Goal: Transaction & Acquisition: Book appointment/travel/reservation

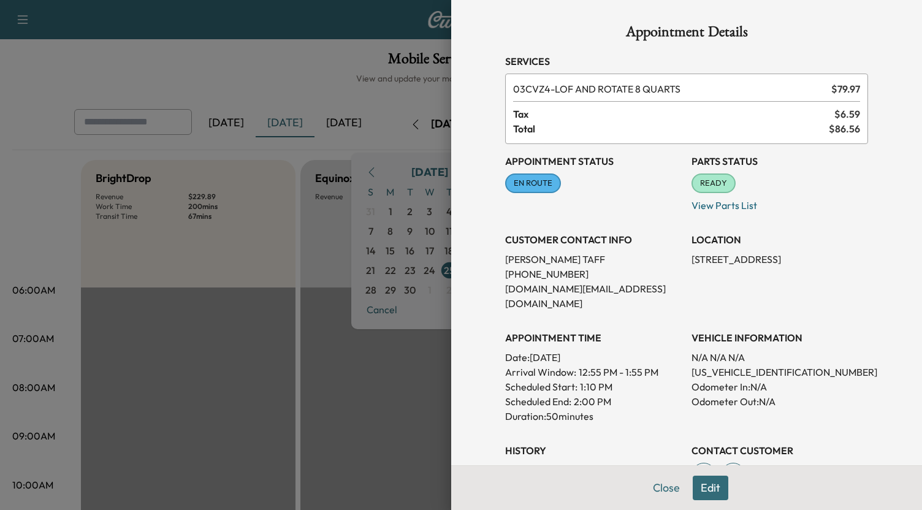
scroll to position [368, 0]
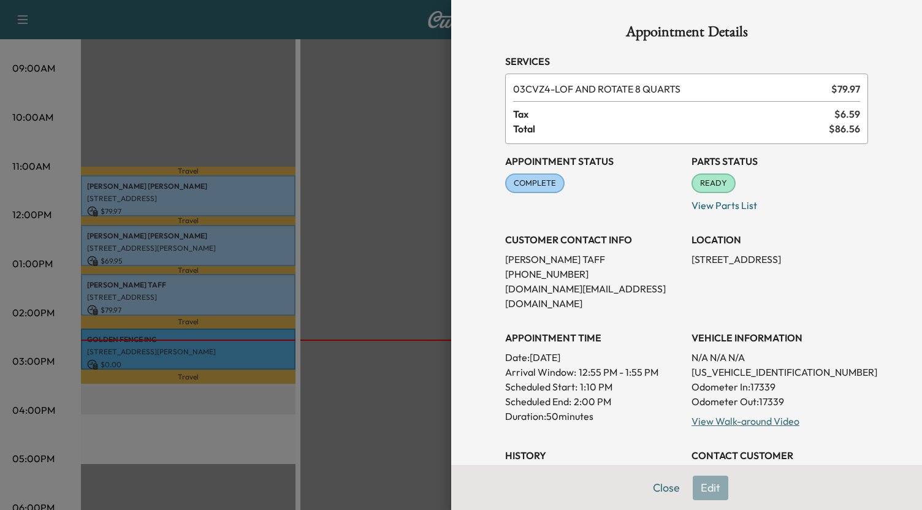
click at [352, 224] on div at bounding box center [461, 255] width 922 height 510
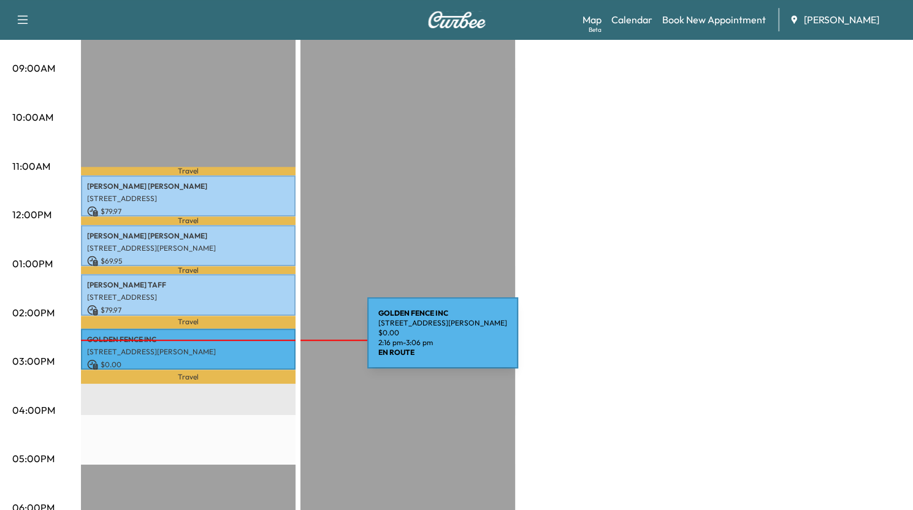
click at [275, 340] on div "GOLDEN FENCE INC [STREET_ADDRESS][PERSON_NAME] $ 0.00 2:16 pm - 3:06 pm" at bounding box center [188, 348] width 214 height 41
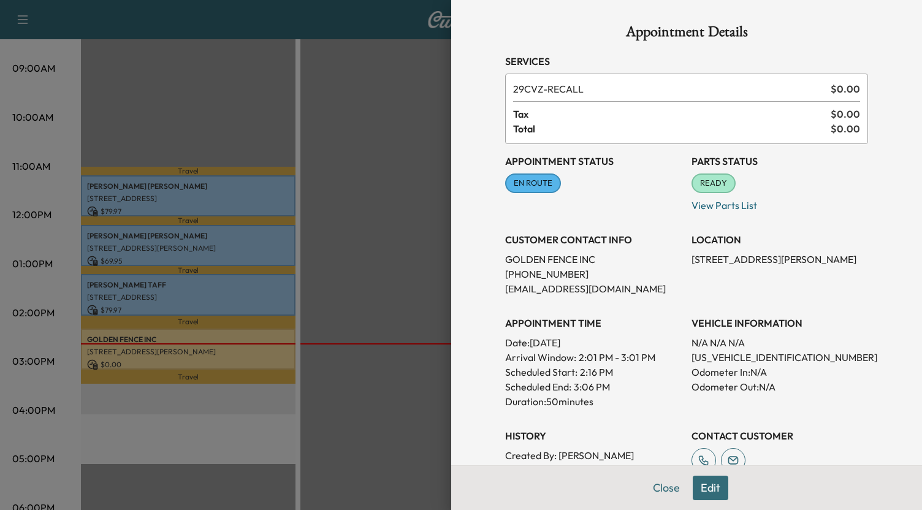
click at [745, 361] on p "[US_VEHICLE_IDENTIFICATION_NUMBER]" at bounding box center [779, 357] width 176 height 15
click at [717, 365] on p "Odometer In: N/A" at bounding box center [779, 372] width 176 height 15
click at [730, 359] on p "[US_VEHICLE_IDENTIFICATION_NUMBER]" at bounding box center [779, 357] width 176 height 15
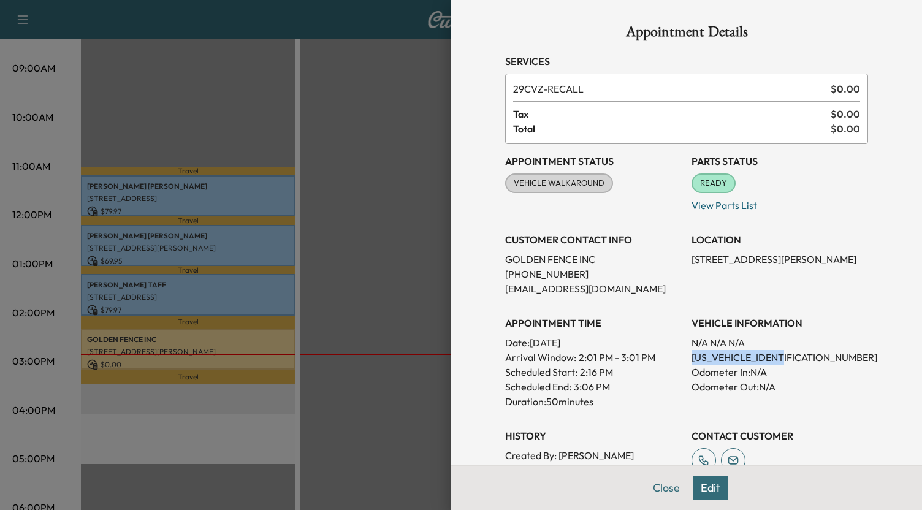
click at [730, 359] on p "[US_VEHICLE_IDENTIFICATION_NUMBER]" at bounding box center [779, 357] width 176 height 15
copy p "[US_VEHICLE_IDENTIFICATION_NUMBER]"
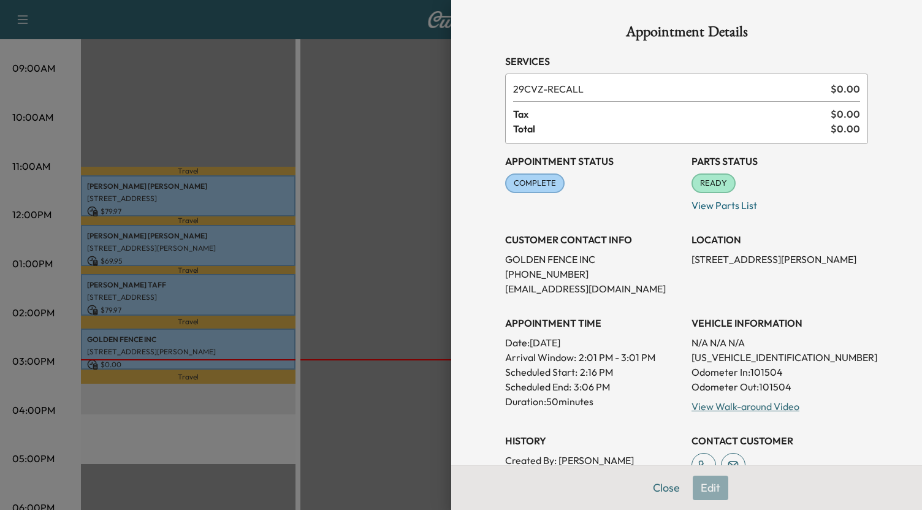
click at [387, 132] on div at bounding box center [461, 255] width 922 height 510
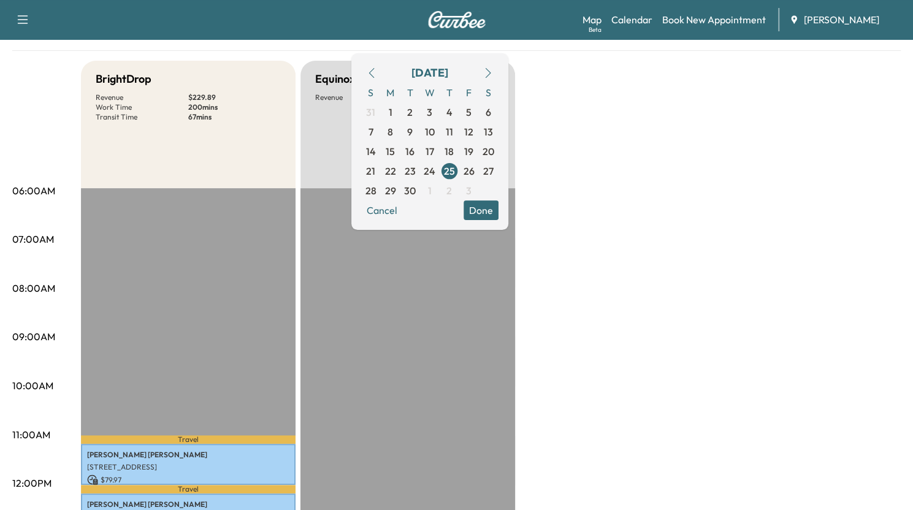
scroll to position [0, 0]
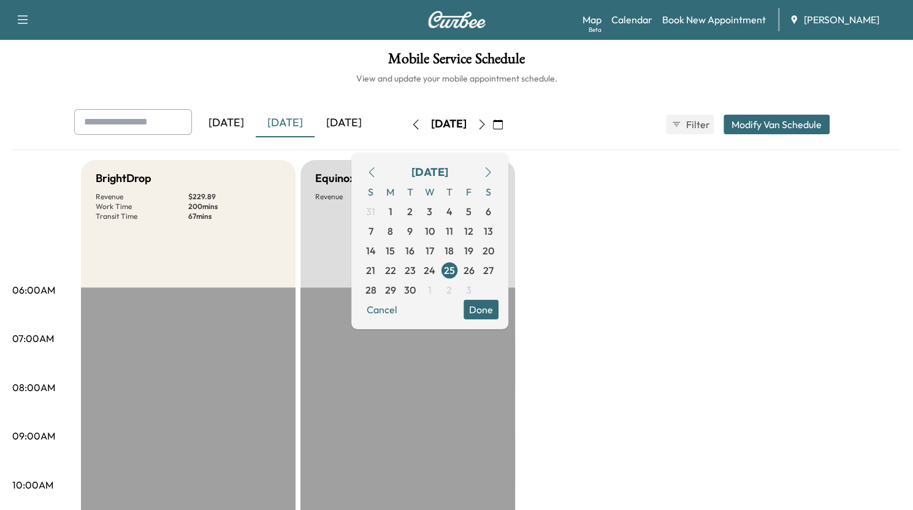
click at [715, 34] on div "Support Log Out Map Beta Calendar Book New Appointment [PERSON_NAME]" at bounding box center [456, 19] width 913 height 39
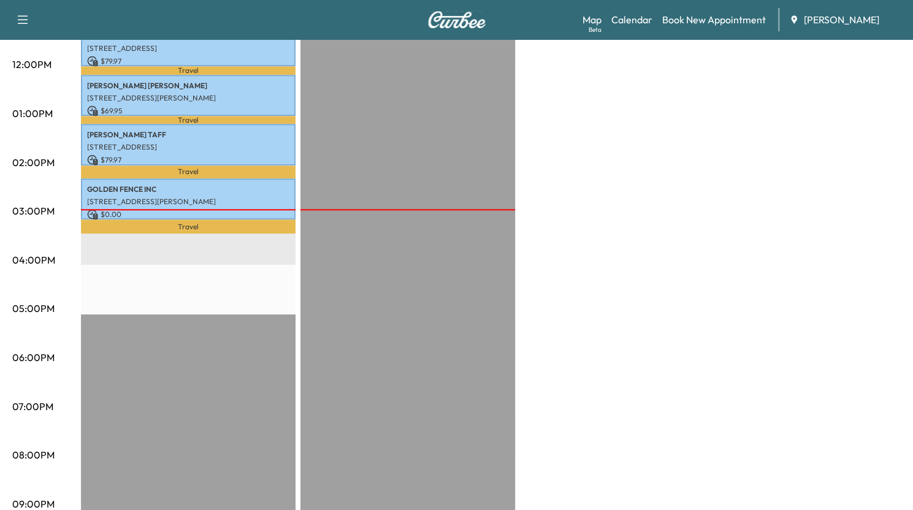
scroll to position [515, 0]
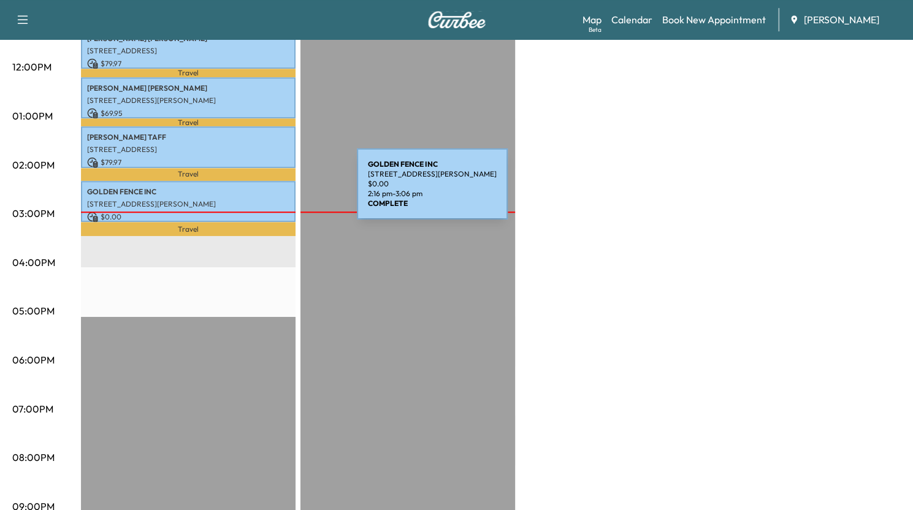
click at [265, 191] on div "GOLDEN FENCE INC [STREET_ADDRESS][PERSON_NAME] $ 0.00 2:16 pm - 3:06 pm" at bounding box center [188, 201] width 214 height 41
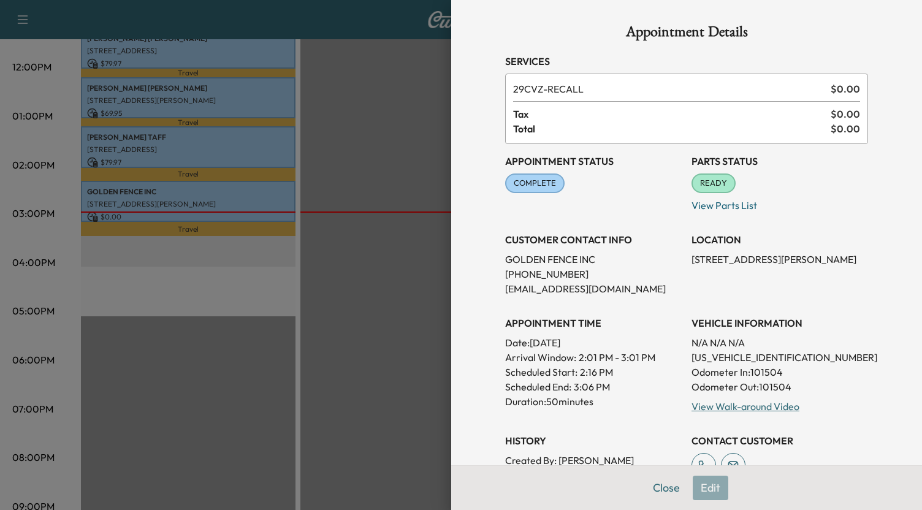
click at [748, 352] on p "[US_VEHICLE_IDENTIFICATION_NUMBER]" at bounding box center [779, 357] width 176 height 15
copy p "[US_VEHICLE_IDENTIFICATION_NUMBER]"
click at [523, 278] on p "[PHONE_NUMBER]" at bounding box center [593, 274] width 176 height 15
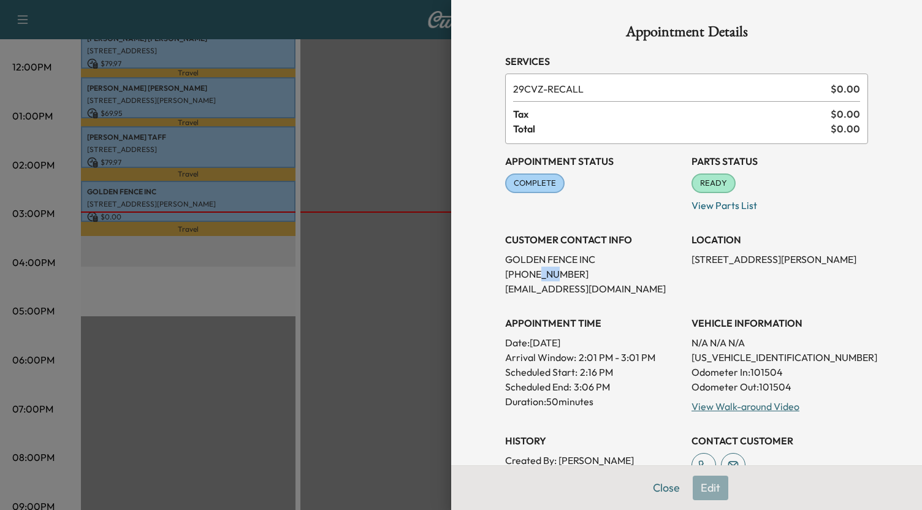
click at [523, 278] on p "[PHONE_NUMBER]" at bounding box center [593, 274] width 176 height 15
click at [561, 272] on p "[PHONE_NUMBER]" at bounding box center [593, 274] width 176 height 15
click at [556, 278] on p "[PHONE_NUMBER]" at bounding box center [593, 274] width 176 height 15
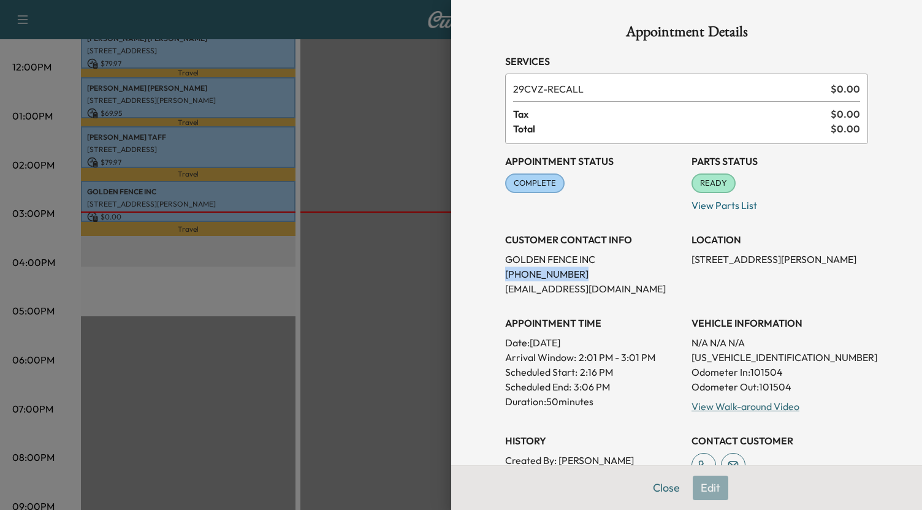
drag, startPoint x: 559, startPoint y: 278, endPoint x: 490, endPoint y: 273, distance: 69.4
click at [490, 273] on div "Appointment Details Services 29CVZ - RECALL $ 0.00 Tax $ 0.00 Total $ 0.00 Appo…" at bounding box center [686, 373] width 392 height 747
copy p "[PHONE_NUMBER]"
click at [376, 178] on div at bounding box center [461, 255] width 922 height 510
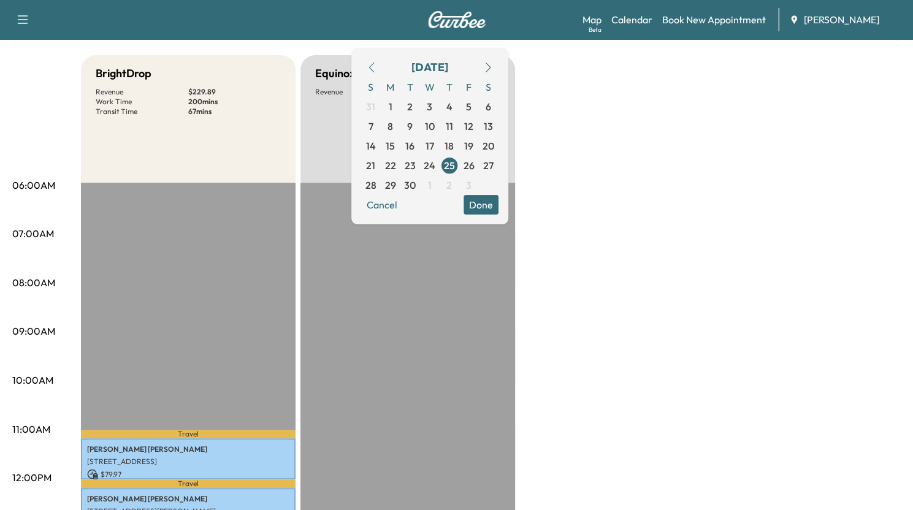
scroll to position [0, 0]
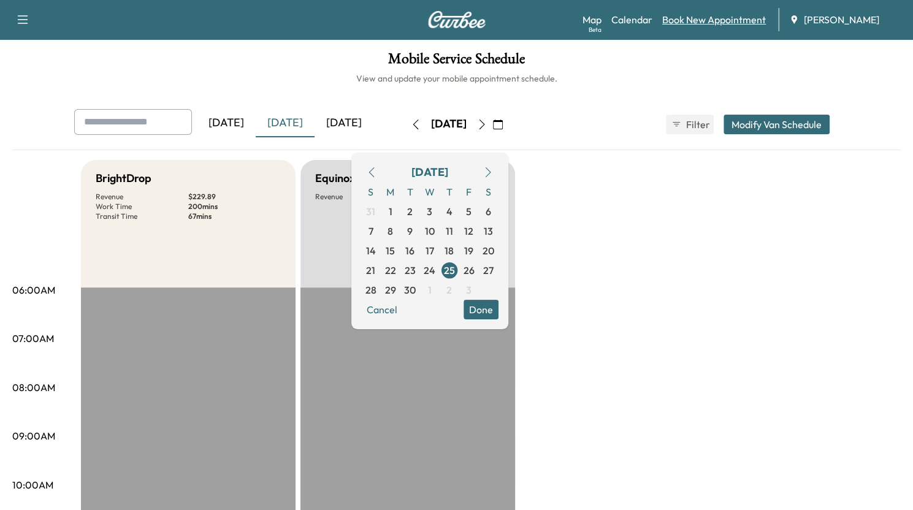
click at [688, 23] on link "Book New Appointment" at bounding box center [714, 19] width 104 height 15
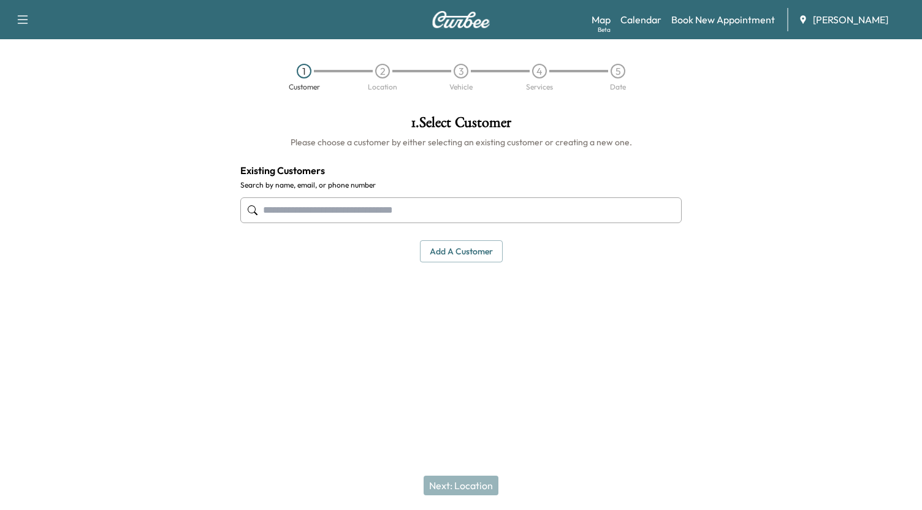
click at [363, 213] on input "text" at bounding box center [460, 210] width 441 height 26
paste input "**********"
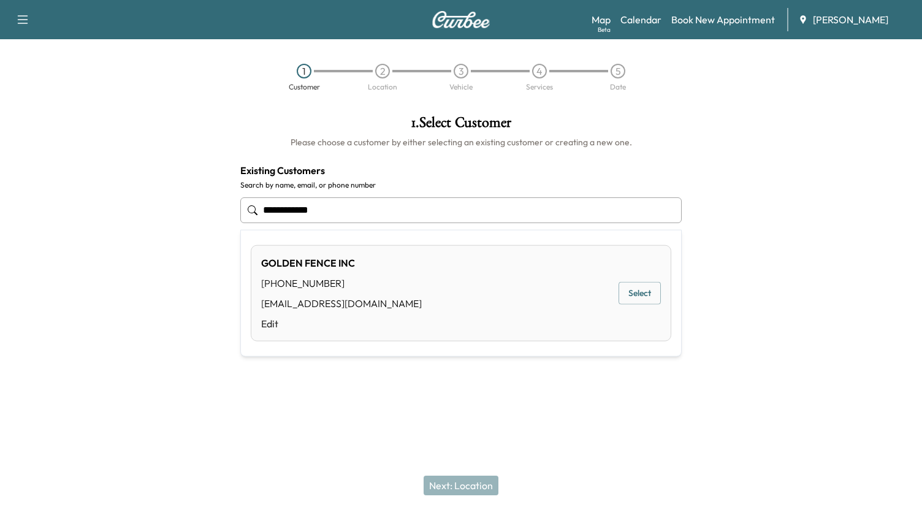
click at [632, 289] on button "Select" at bounding box center [639, 293] width 42 height 23
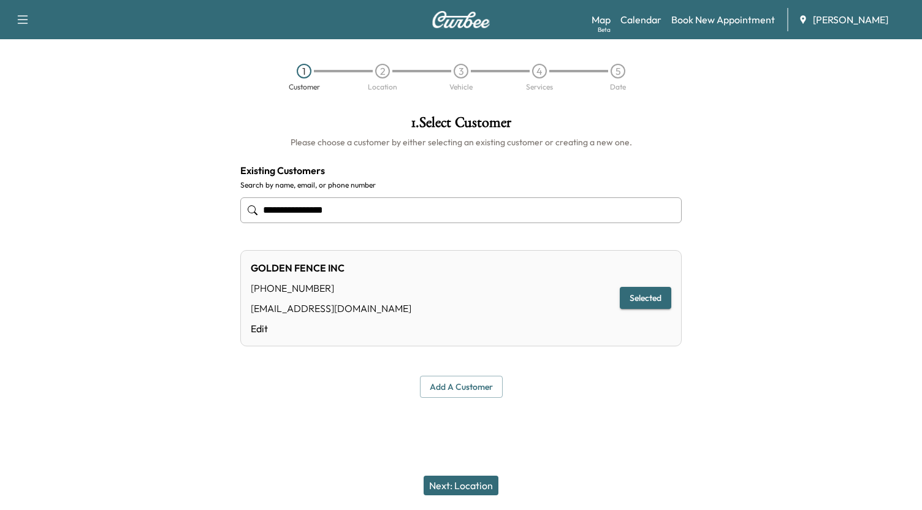
type input "**********"
click at [474, 486] on button "Next: Location" at bounding box center [460, 486] width 75 height 20
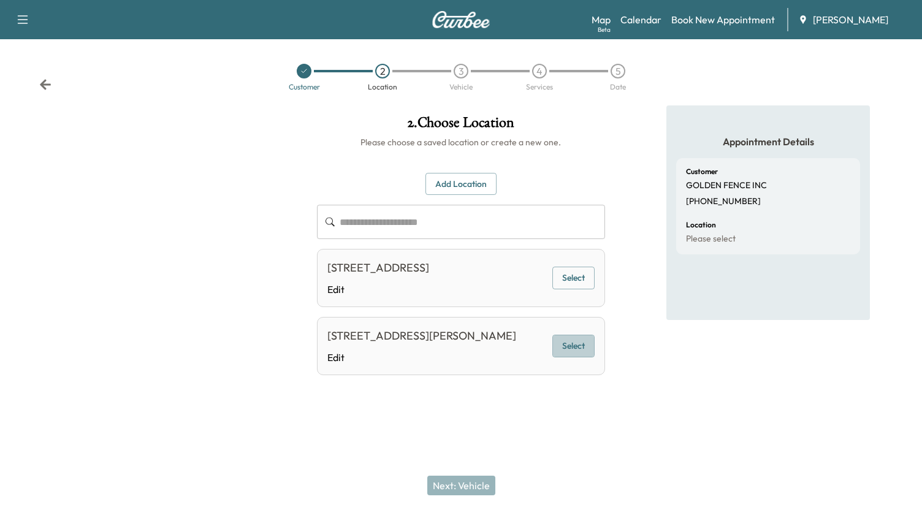
click at [583, 343] on button "Select" at bounding box center [573, 346] width 42 height 23
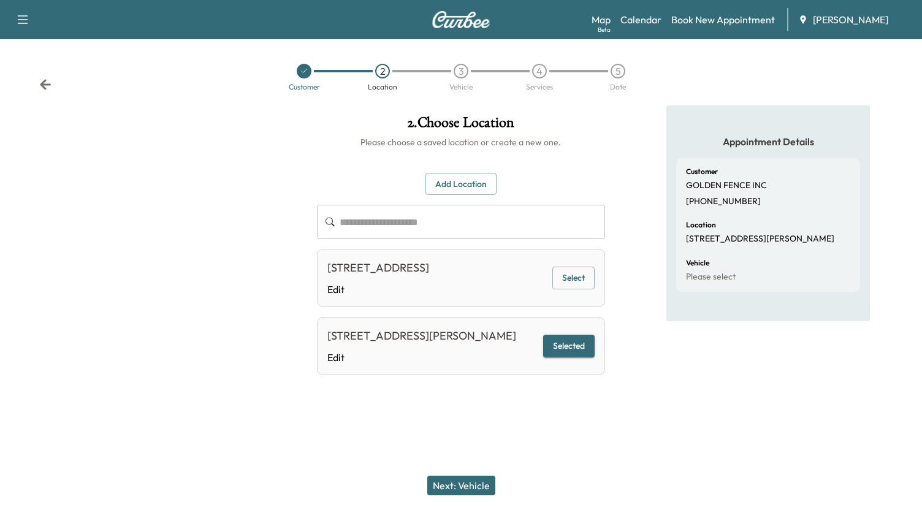
click at [472, 482] on button "Next: Vehicle" at bounding box center [461, 486] width 68 height 20
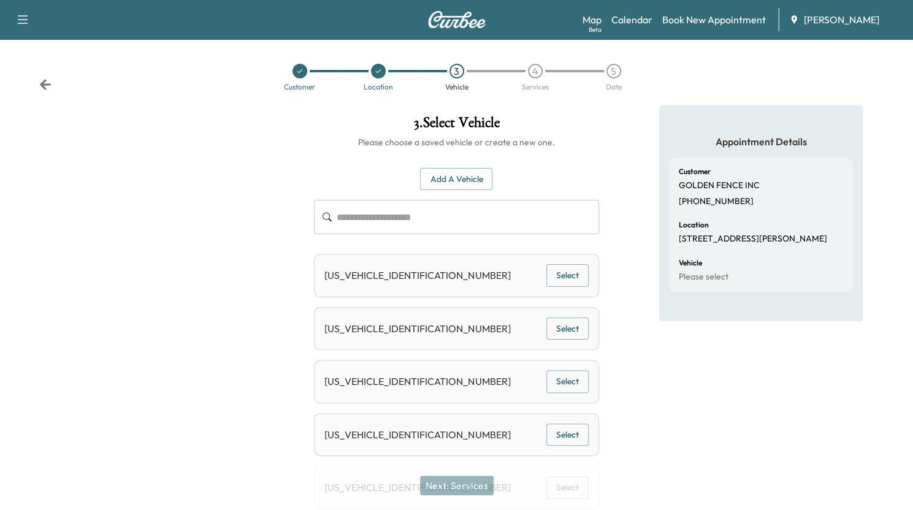
click at [401, 339] on div "[US_VEHICLE_IDENTIFICATION_NUMBER] Select" at bounding box center [456, 329] width 284 height 44
click at [562, 429] on button "Select" at bounding box center [567, 434] width 42 height 23
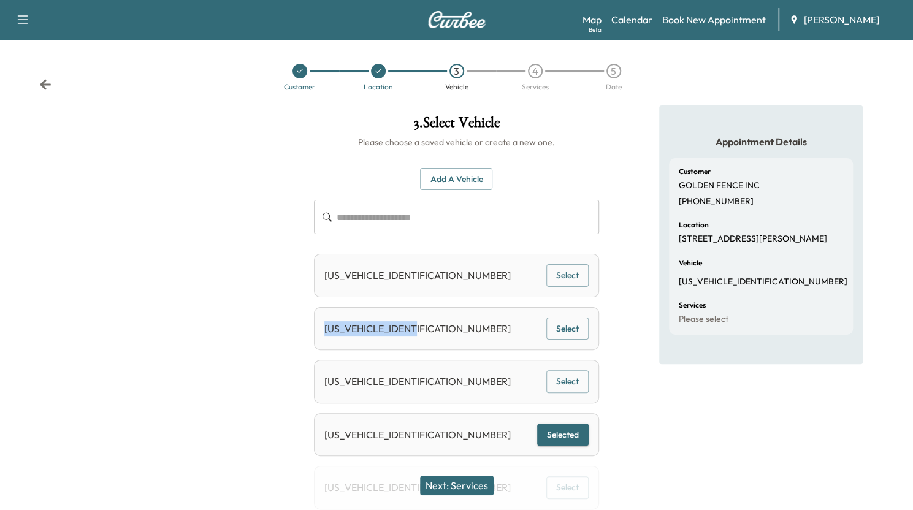
click at [471, 485] on button "Next: Services" at bounding box center [457, 486] width 74 height 20
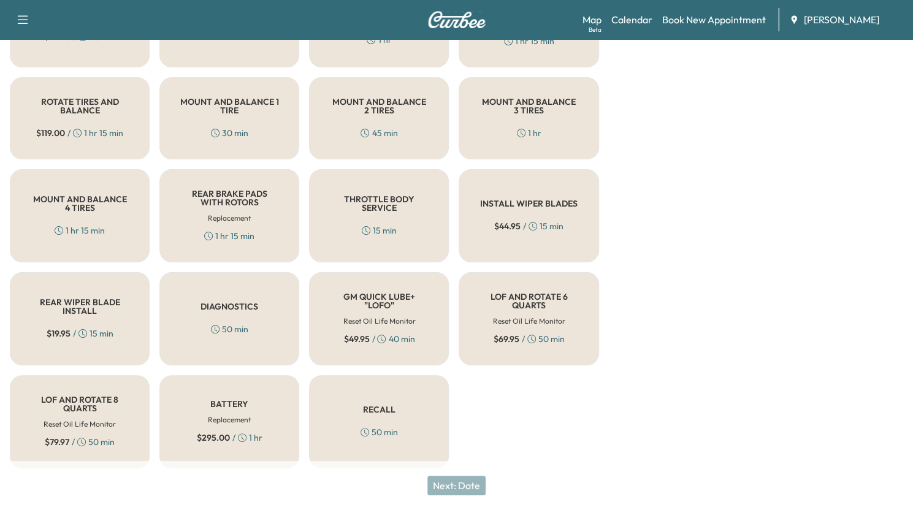
scroll to position [373, 0]
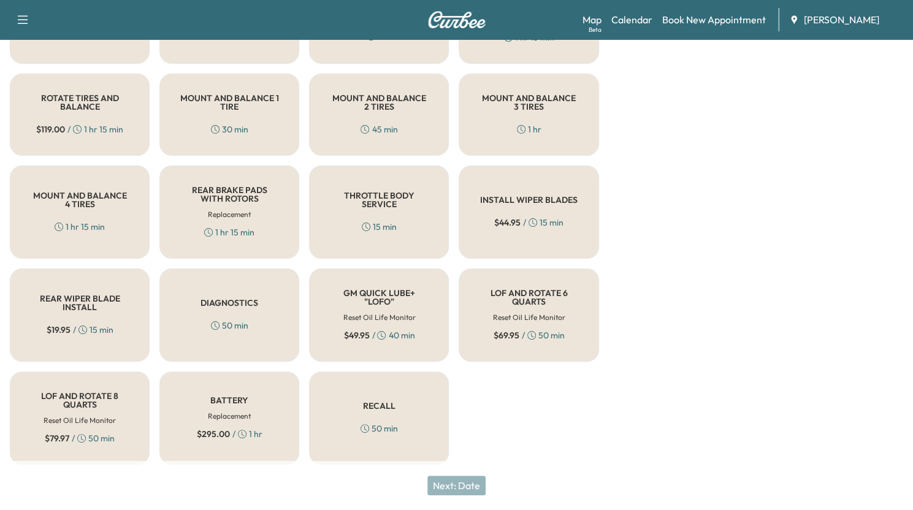
click at [108, 404] on h5 "LOF AND ROTATE 8 QUARTS" at bounding box center [79, 400] width 99 height 17
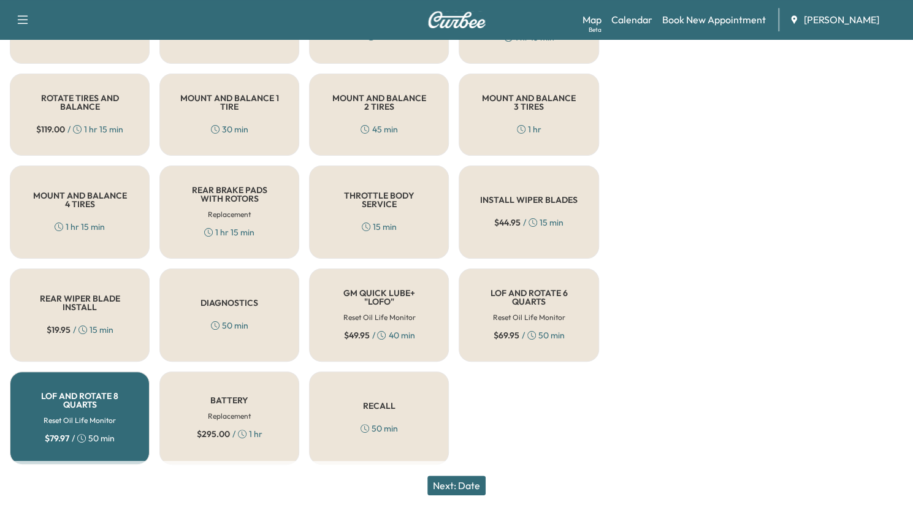
click at [455, 484] on button "Next: Date" at bounding box center [456, 486] width 58 height 20
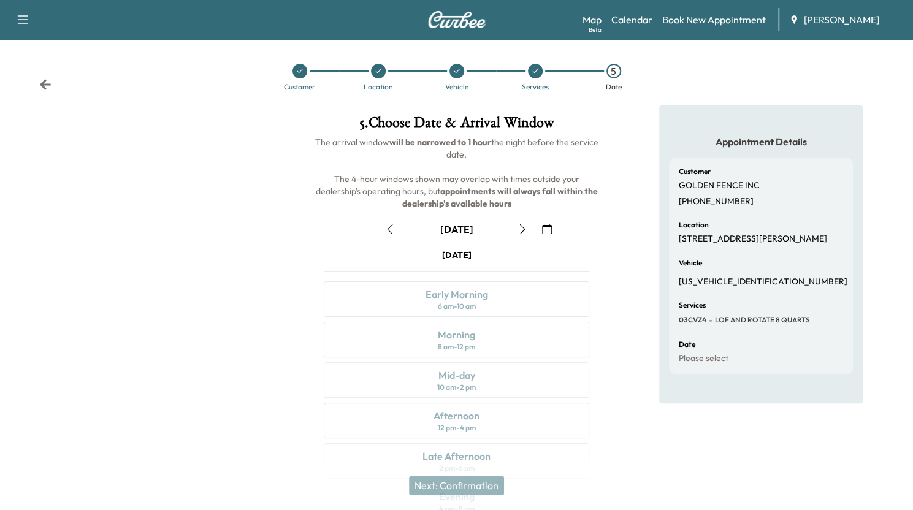
click at [548, 233] on icon "button" at bounding box center [547, 229] width 10 height 10
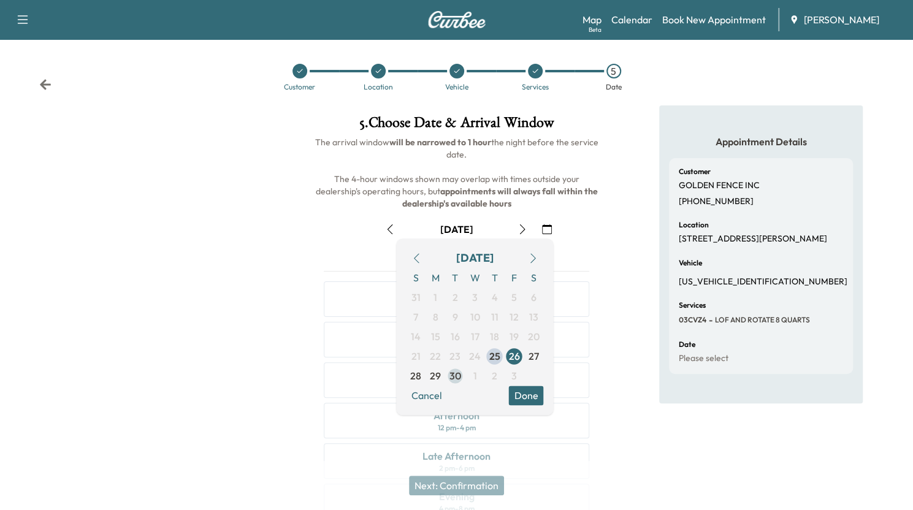
click at [453, 376] on span "30" at bounding box center [455, 375] width 12 height 15
click at [531, 393] on button "Done" at bounding box center [525, 395] width 35 height 20
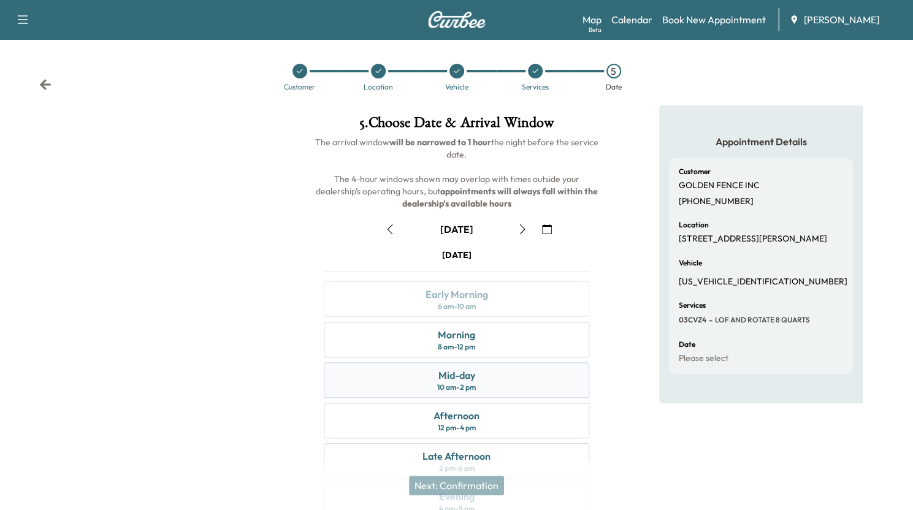
click at [521, 376] on div "Mid-day 10 am - 2 pm" at bounding box center [456, 380] width 265 height 36
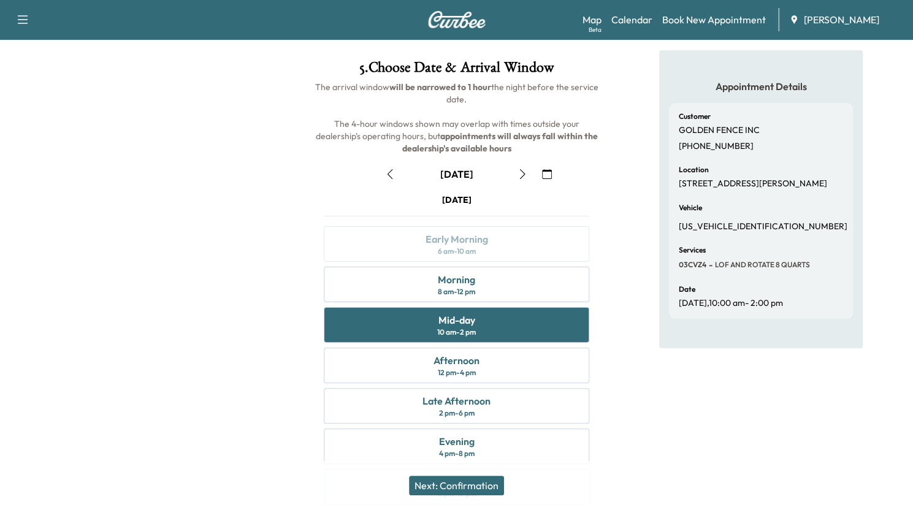
scroll to position [55, 0]
click at [614, 392] on div "Appointment Details Customer GOLDEN FENCE INC [PHONE_NUMBER] Location [STREET_A…" at bounding box center [761, 285] width 304 height 469
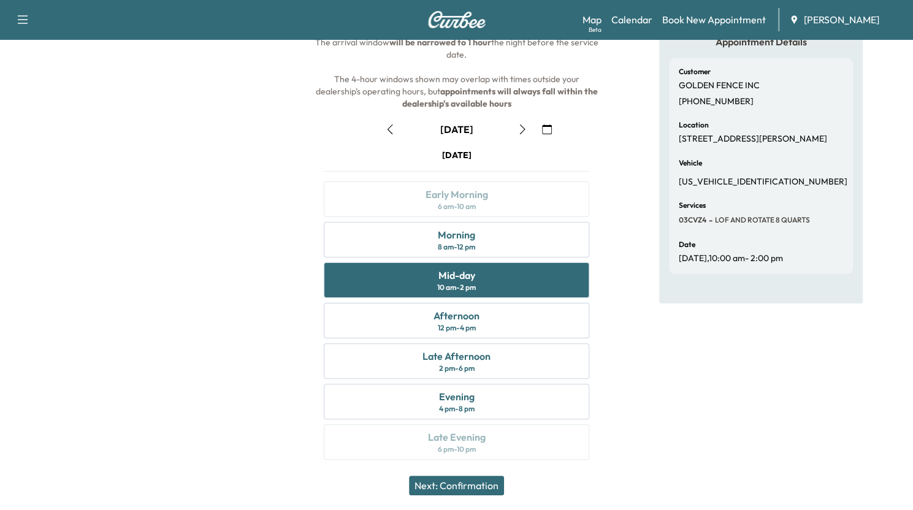
click at [469, 482] on button "Next: Confirmation" at bounding box center [456, 486] width 95 height 20
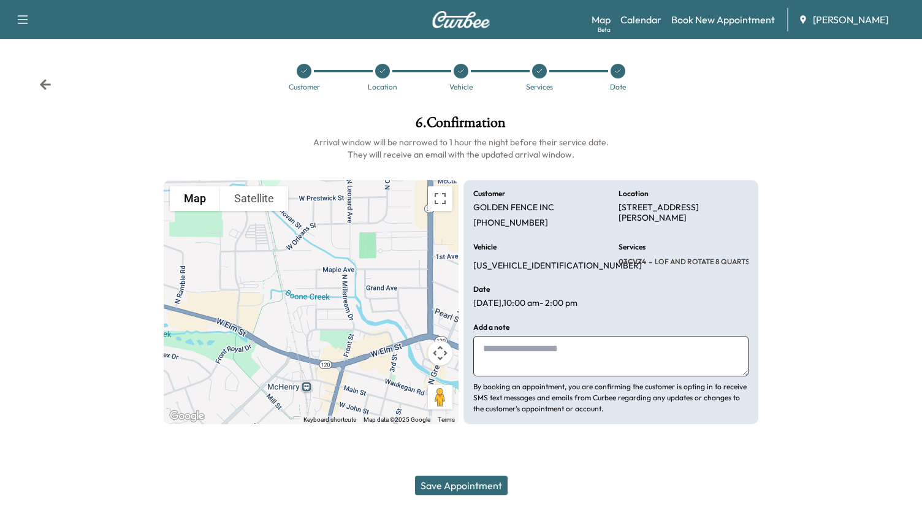
click at [520, 351] on textarea at bounding box center [610, 356] width 275 height 40
click at [47, 84] on icon at bounding box center [45, 84] width 11 height 10
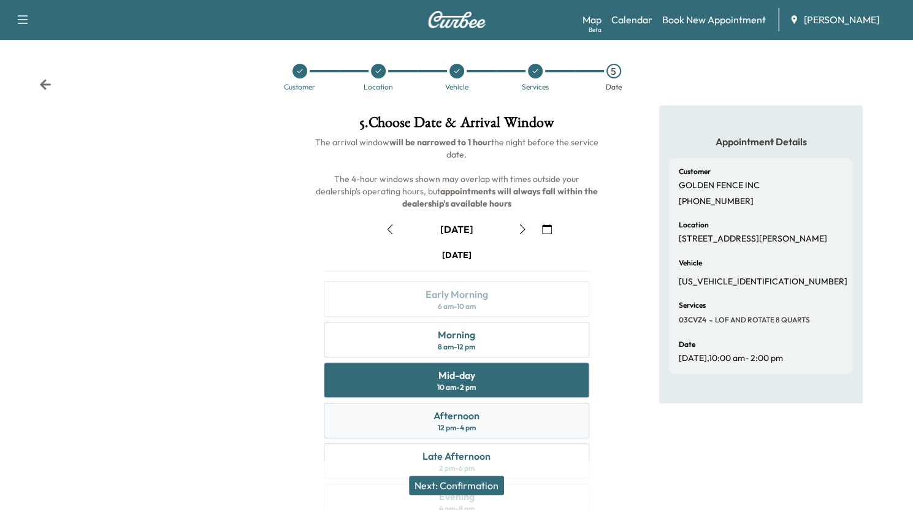
click at [423, 420] on div "Afternoon 12 pm - 4 pm" at bounding box center [456, 421] width 265 height 36
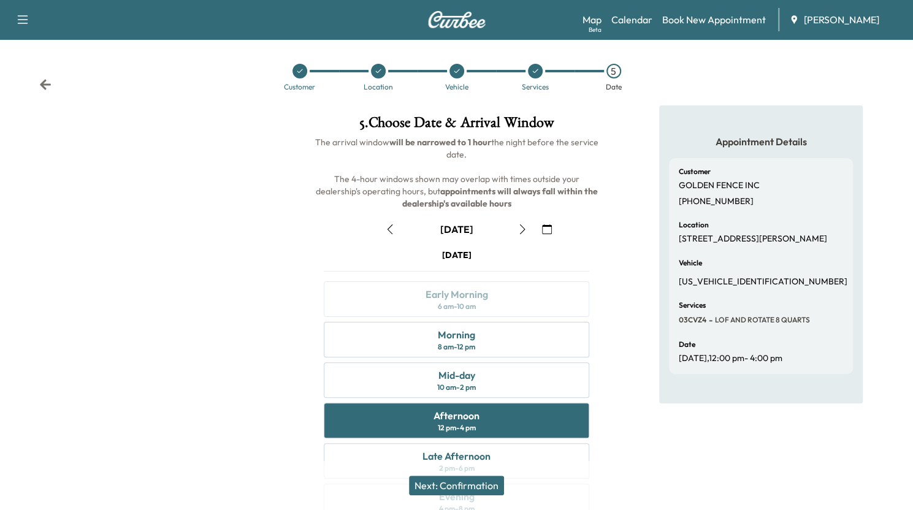
click at [477, 480] on button "Next: Confirmation" at bounding box center [456, 486] width 95 height 20
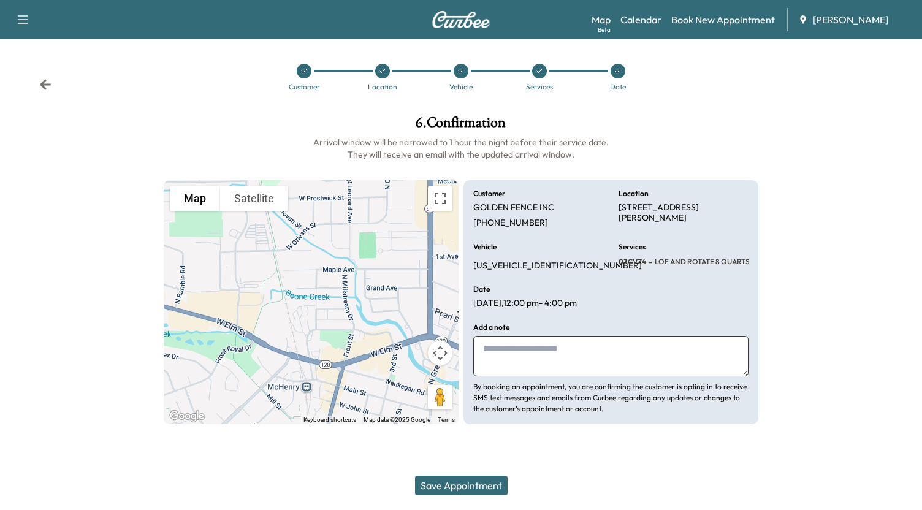
click at [539, 357] on textarea at bounding box center [610, 356] width 275 height 40
type textarea "*"
type textarea "**********"
click at [457, 480] on button "Save Appointment" at bounding box center [461, 486] width 93 height 20
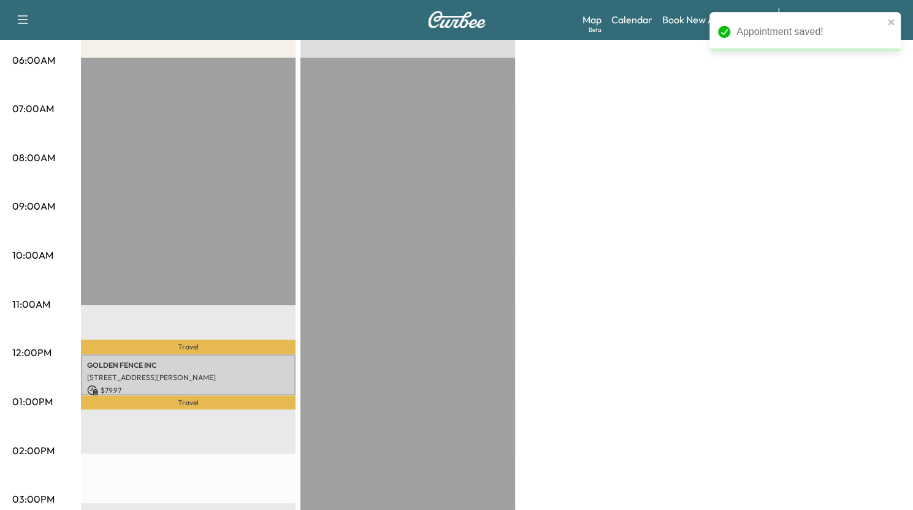
scroll to position [231, 0]
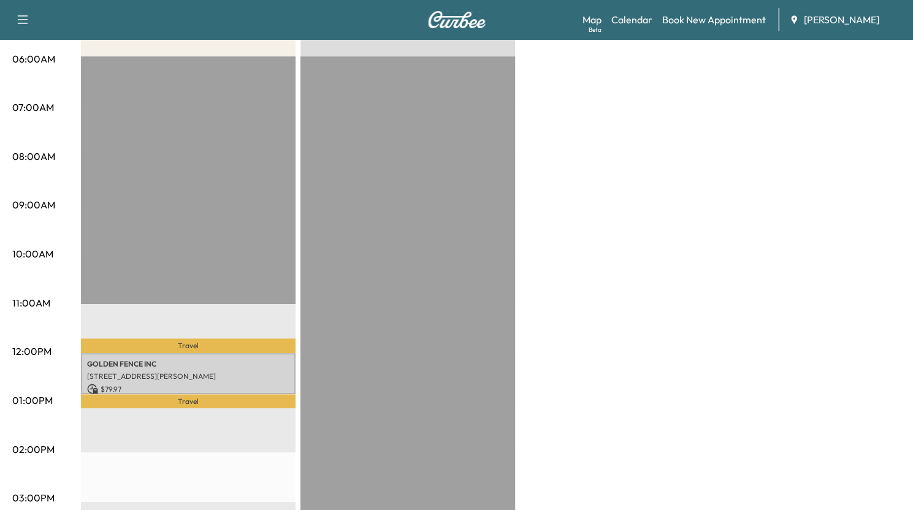
click at [850, 88] on div "BrightDrop Revenue $ 79.97 Work Time 50 mins Transit Time 36 mins Travel GOLDEN…" at bounding box center [490, 388] width 819 height 919
